Goal: Task Accomplishment & Management: Use online tool/utility

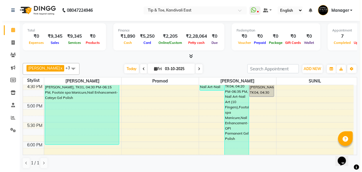
scroll to position [332, 0]
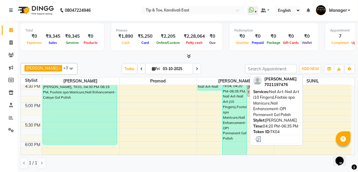
click at [235, 122] on div "[PERSON_NAME], TK04, 04:20 PM-06:35 PM, Nail Art-Nail Art (10 Fingers),Footsie …" at bounding box center [235, 114] width 24 height 85
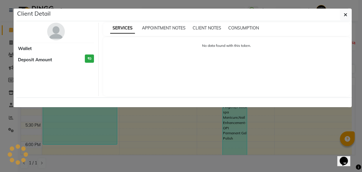
select select "3"
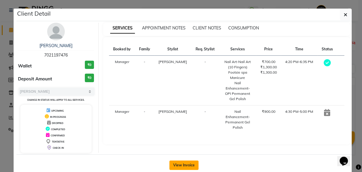
click at [183, 163] on button "View Invoice" at bounding box center [183, 165] width 29 height 9
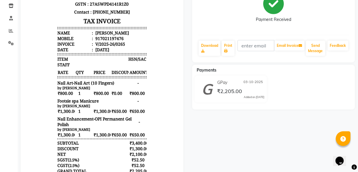
scroll to position [40, 0]
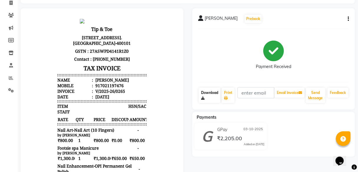
click at [204, 96] on icon at bounding box center [203, 98] width 4 height 4
click at [12, 2] on icon at bounding box center [10, 3] width 3 height 4
select select "7846"
select select "service"
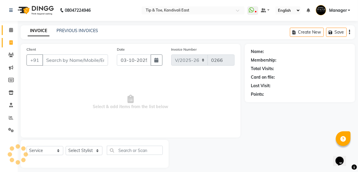
scroll to position [5, 0]
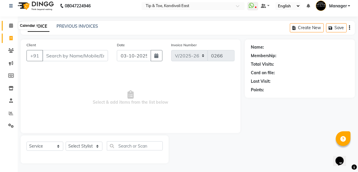
click at [10, 25] on icon at bounding box center [11, 25] width 4 height 4
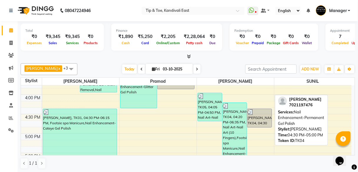
scroll to position [306, 0]
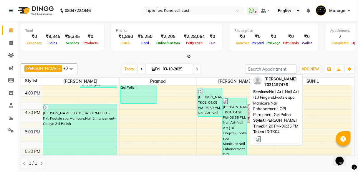
click at [232, 114] on div "[PERSON_NAME], TK04, 04:20 PM-06:35 PM, Nail Art-Nail Art (10 Fingers),Footsie …" at bounding box center [235, 140] width 24 height 85
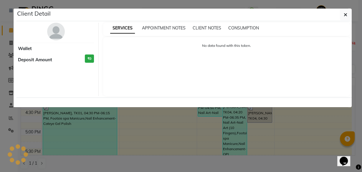
select select "3"
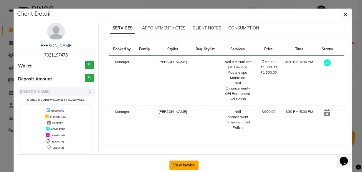
click at [183, 164] on button "View Invoice" at bounding box center [183, 165] width 29 height 9
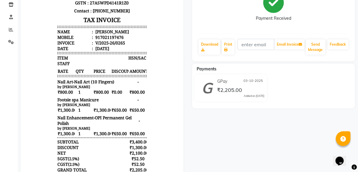
scroll to position [87, 0]
